Goal: Task Accomplishment & Management: Use online tool/utility

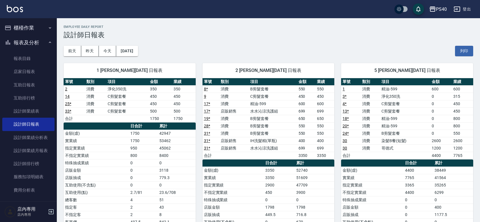
click at [11, 8] on img at bounding box center [15, 8] width 16 height 7
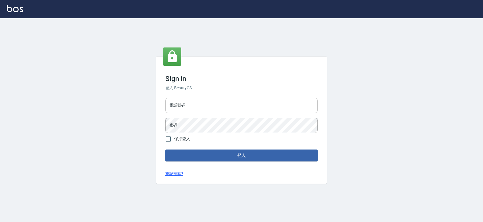
click at [201, 107] on input "電話號碼" at bounding box center [241, 105] width 152 height 15
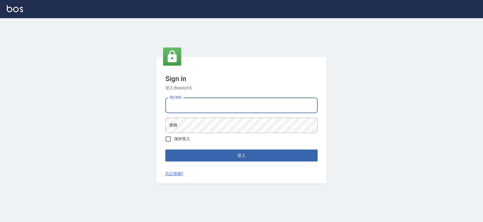
type input "0427061917"
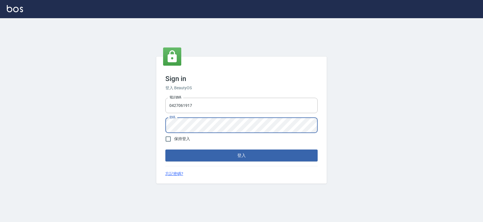
click at [165, 149] on button "登入" at bounding box center [241, 155] width 152 height 12
